Goal: Navigation & Orientation: Find specific page/section

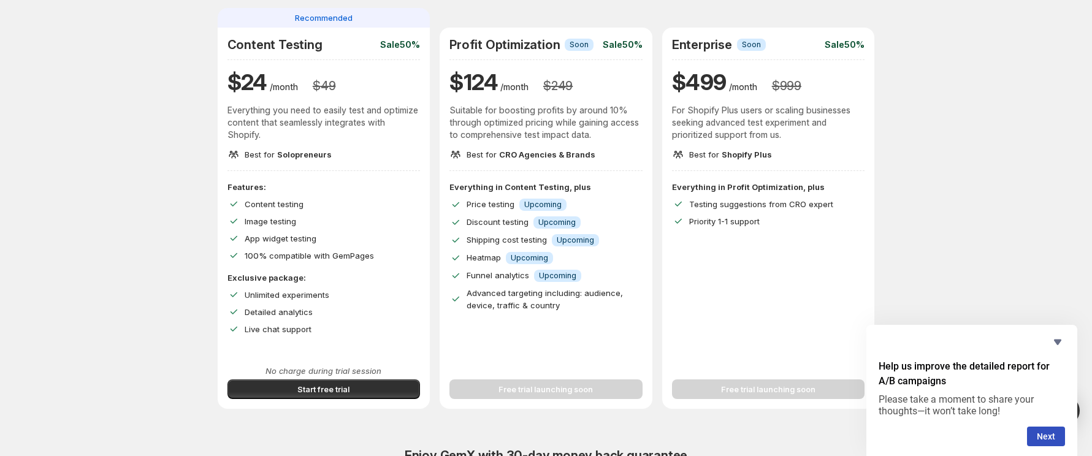
scroll to position [104, 0]
click at [286, 207] on span "Content testing" at bounding box center [274, 205] width 59 height 10
click at [280, 217] on span "Image testing" at bounding box center [271, 222] width 52 height 10
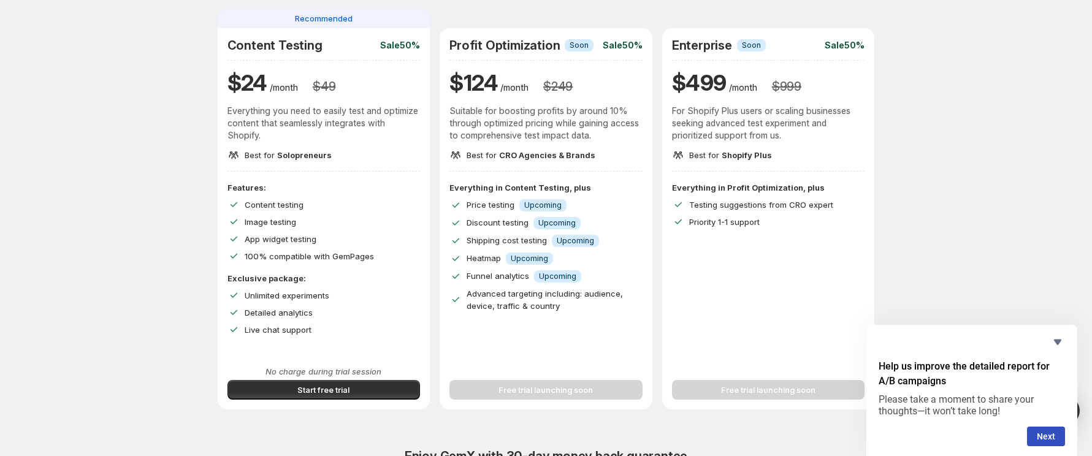
click at [291, 243] on p "App widget testing" at bounding box center [282, 239] width 74 height 12
click at [291, 254] on span "100% compatible with GemPages" at bounding box center [309, 256] width 129 height 10
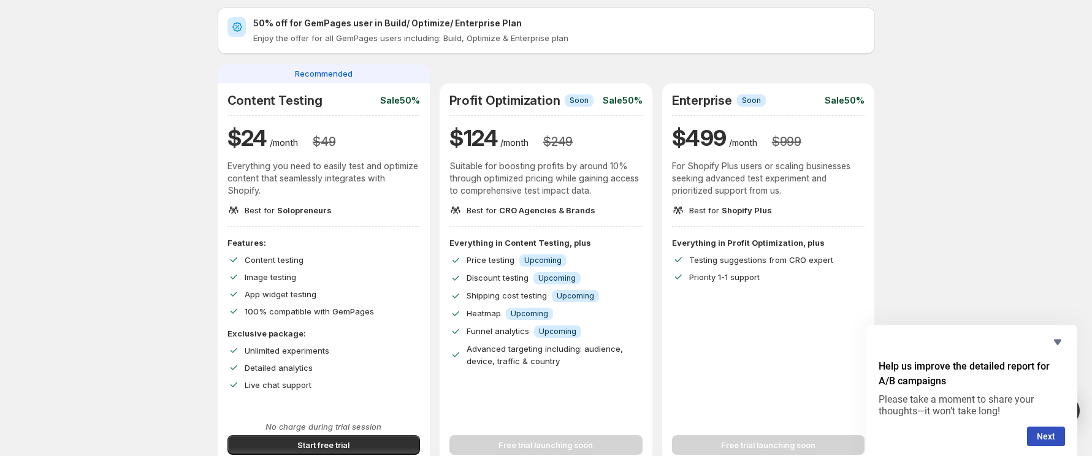
scroll to position [47, 0]
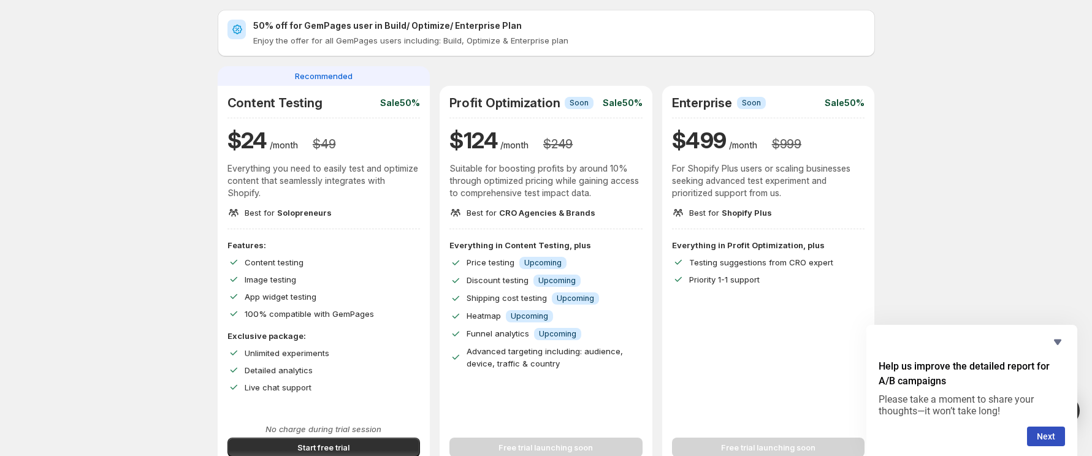
drag, startPoint x: 263, startPoint y: 83, endPoint x: 231, endPoint y: 76, distance: 33.3
click at [231, 76] on div "Recommended" at bounding box center [324, 76] width 213 height 20
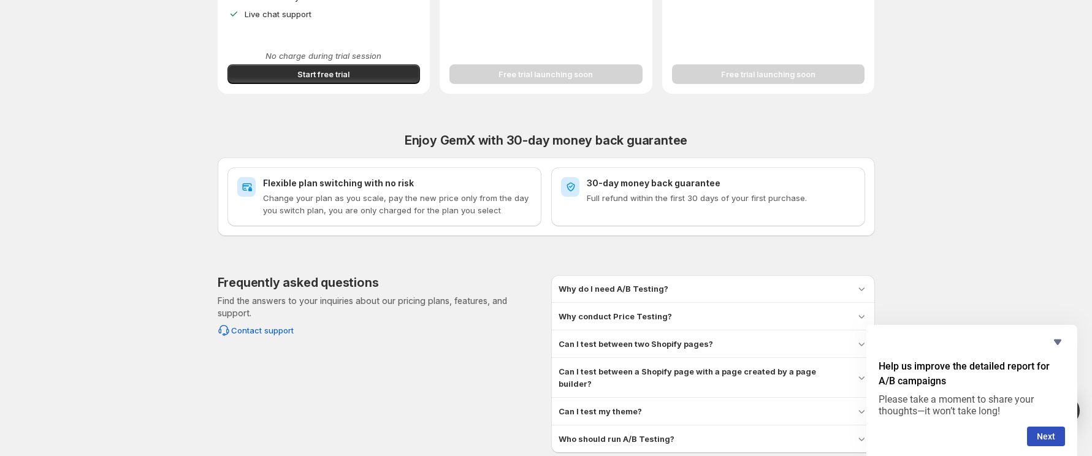
scroll to position [470, 0]
